Goal: Check status: Check status

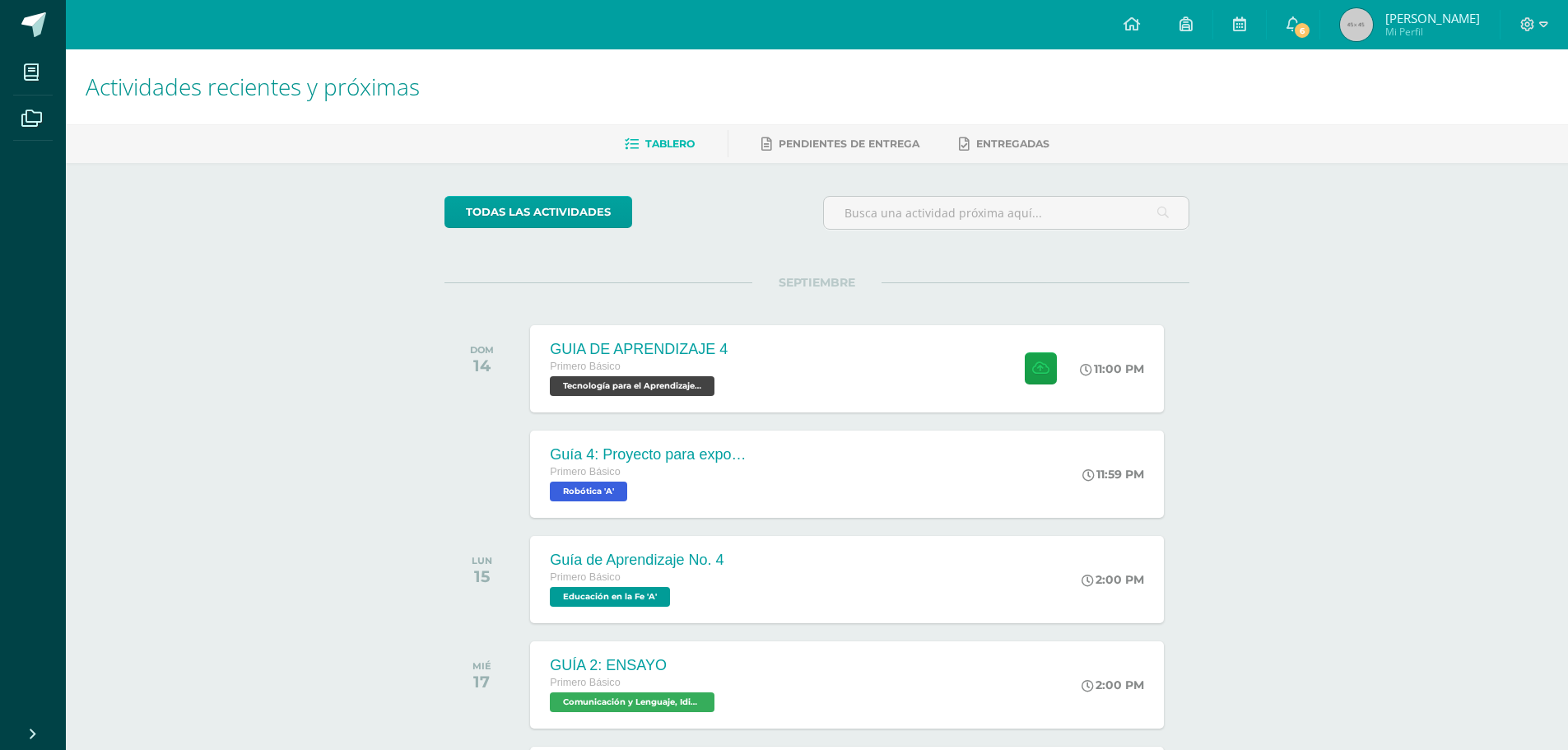
click at [1357, 33] on img at bounding box center [1356, 24] width 33 height 33
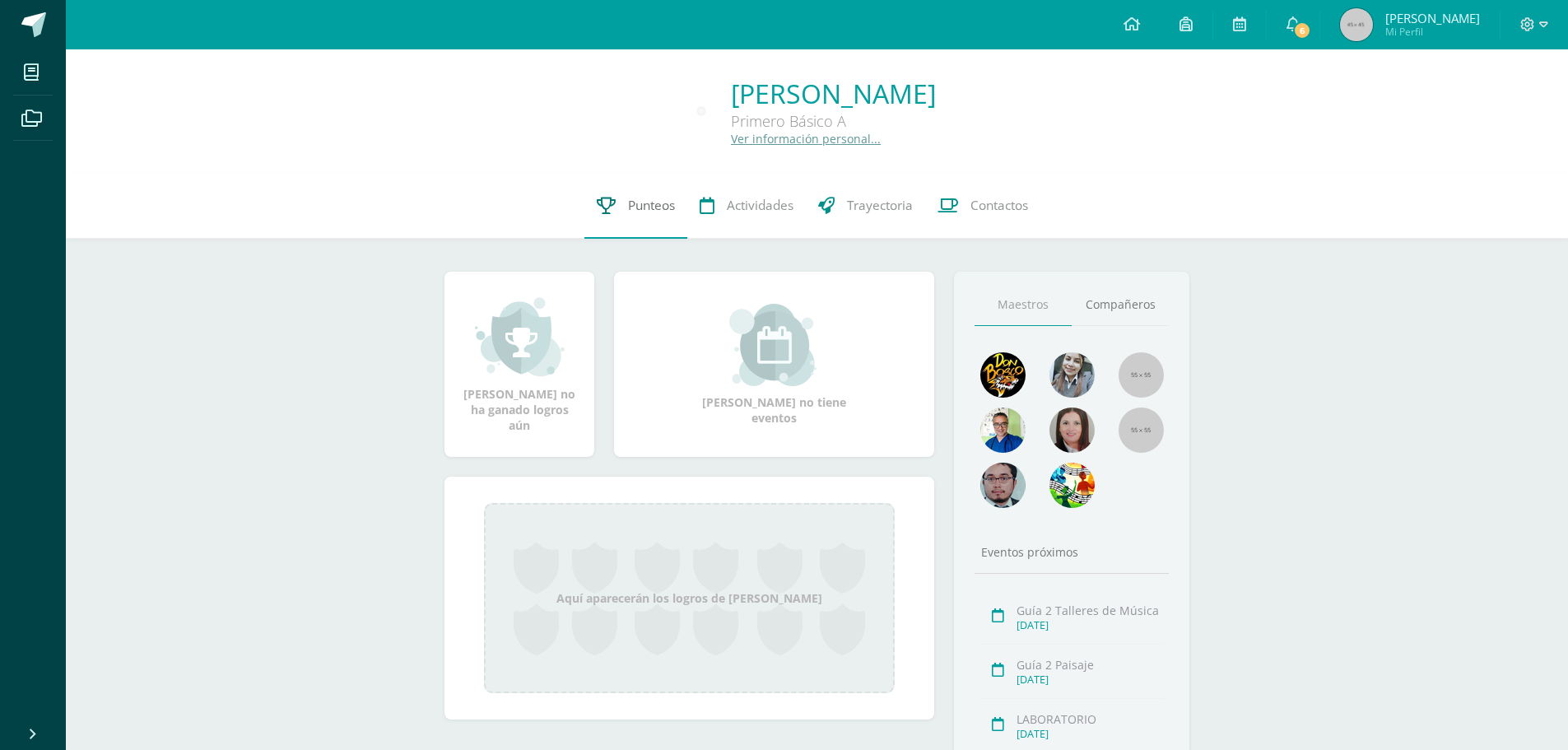
click at [619, 214] on link "Punteos" at bounding box center [636, 205] width 103 height 66
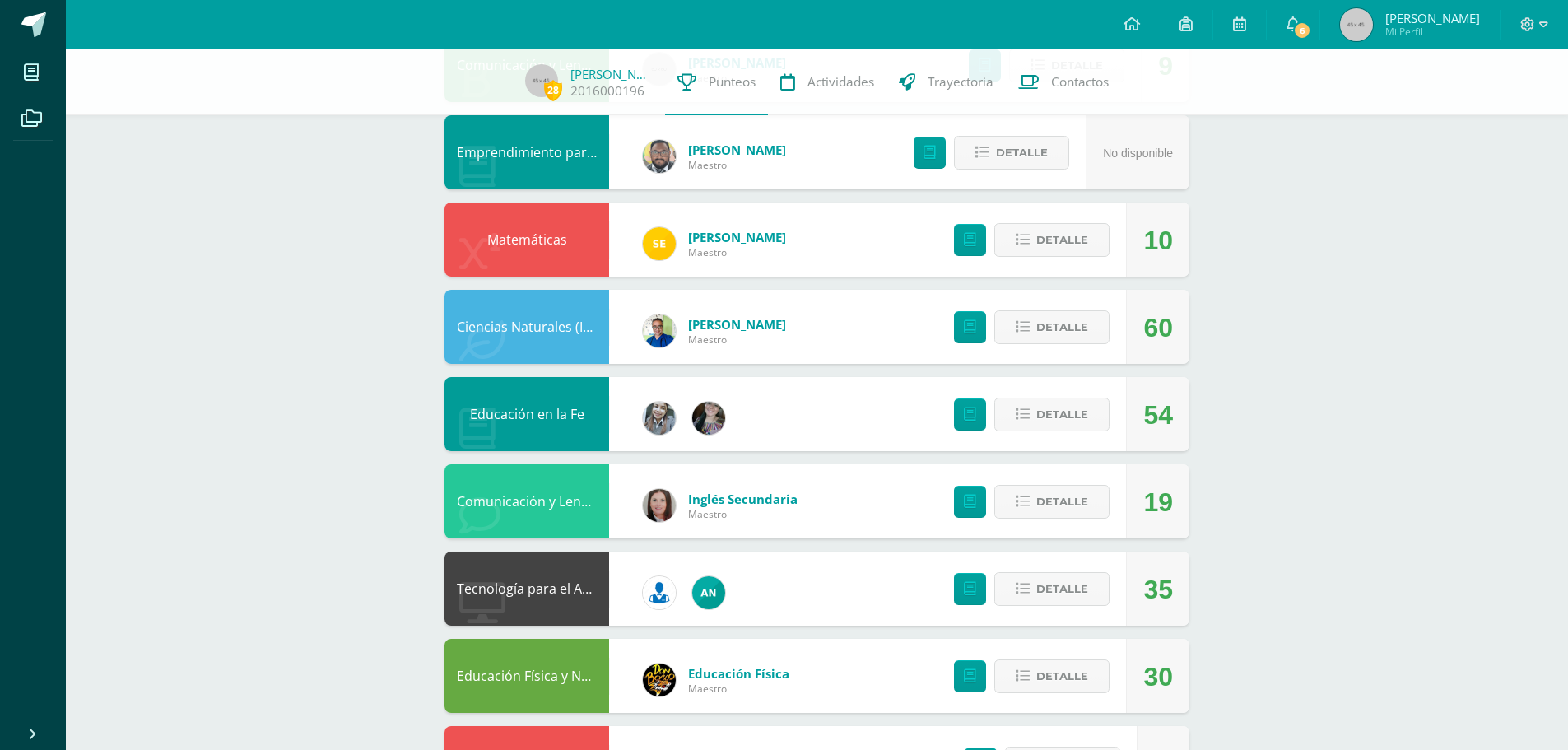
scroll to position [411, 0]
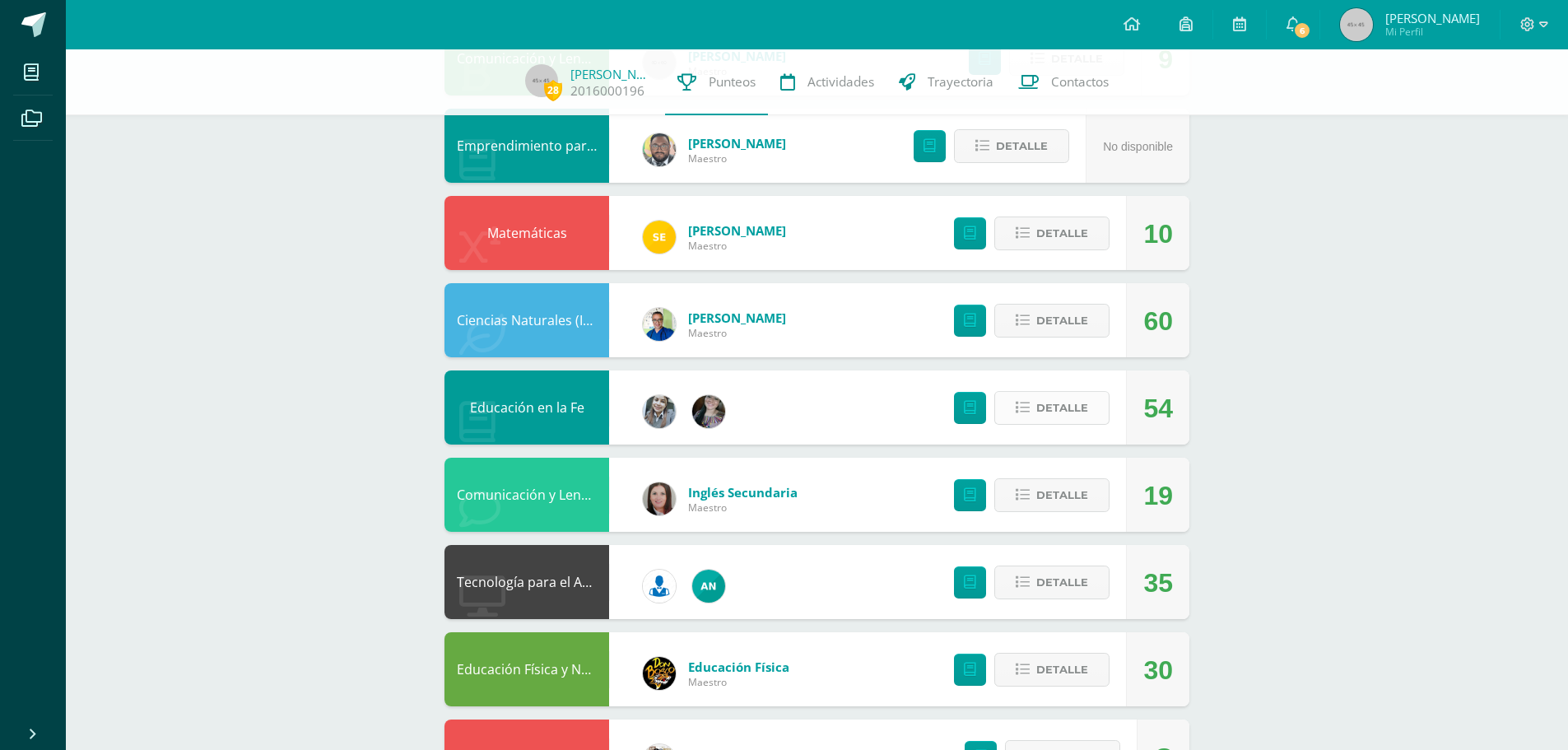
click at [1051, 408] on span "Detalle" at bounding box center [1062, 408] width 52 height 31
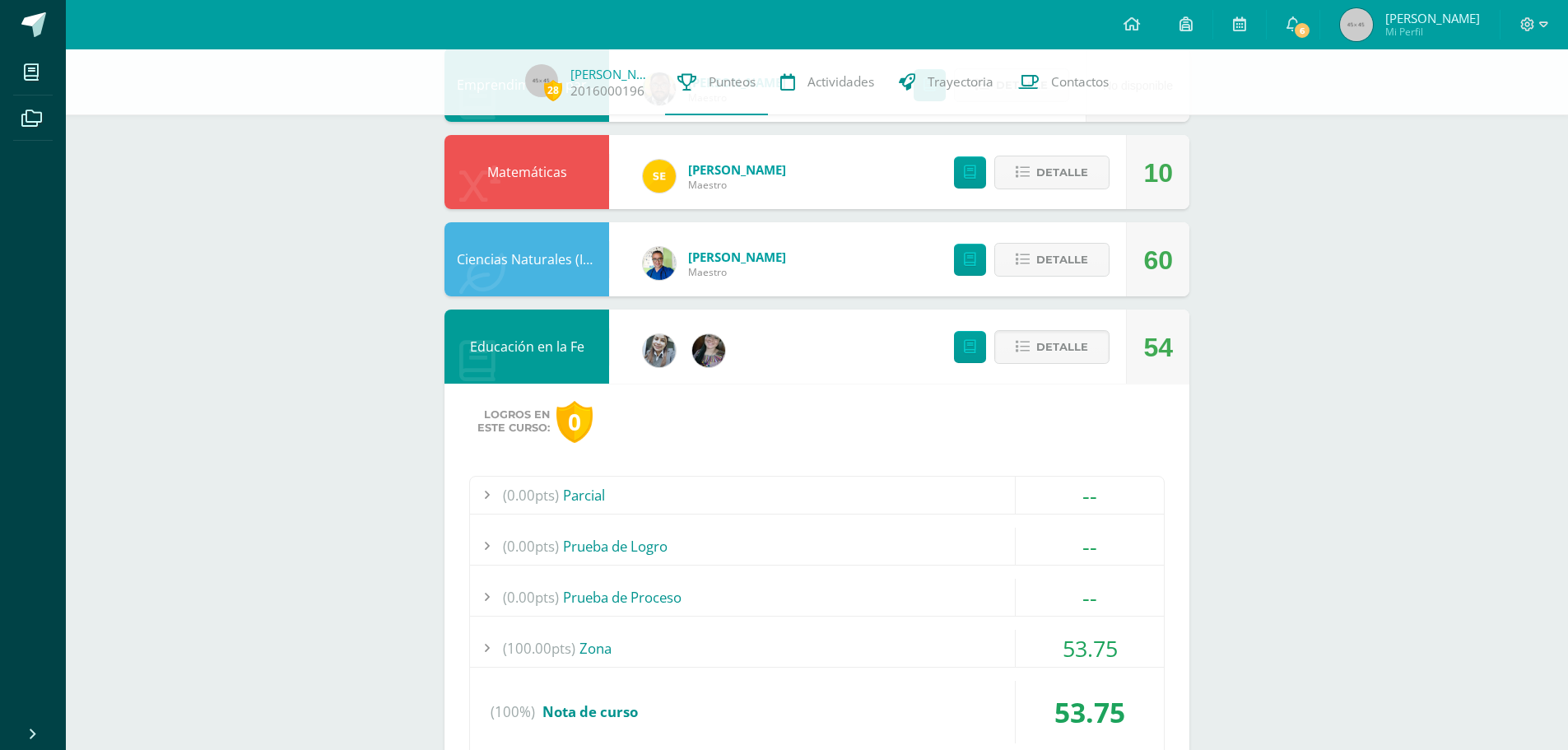
scroll to position [741, 0]
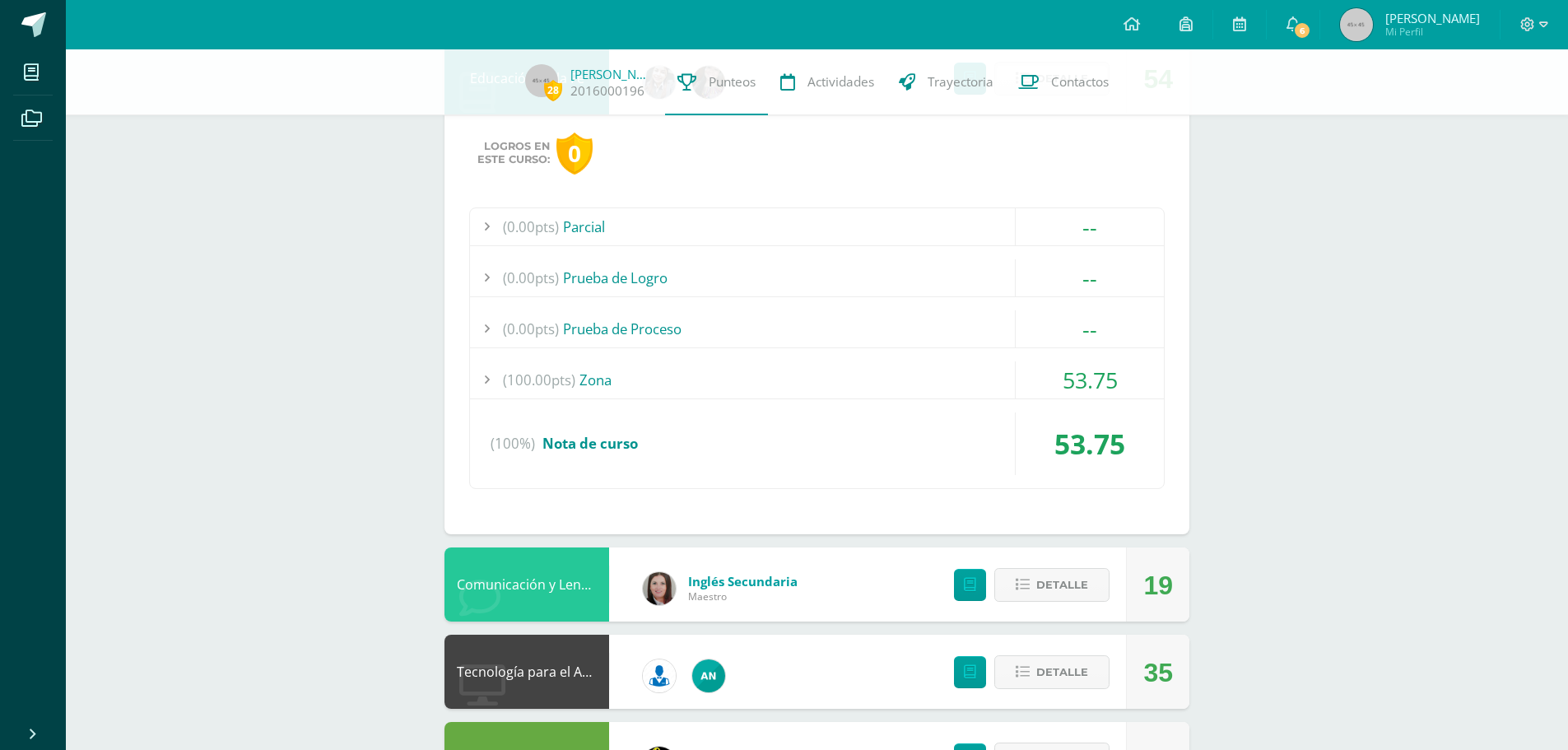
click at [802, 369] on div "(100.00pts) Zona" at bounding box center [817, 380] width 694 height 37
